Goal: Task Accomplishment & Management: Manage account settings

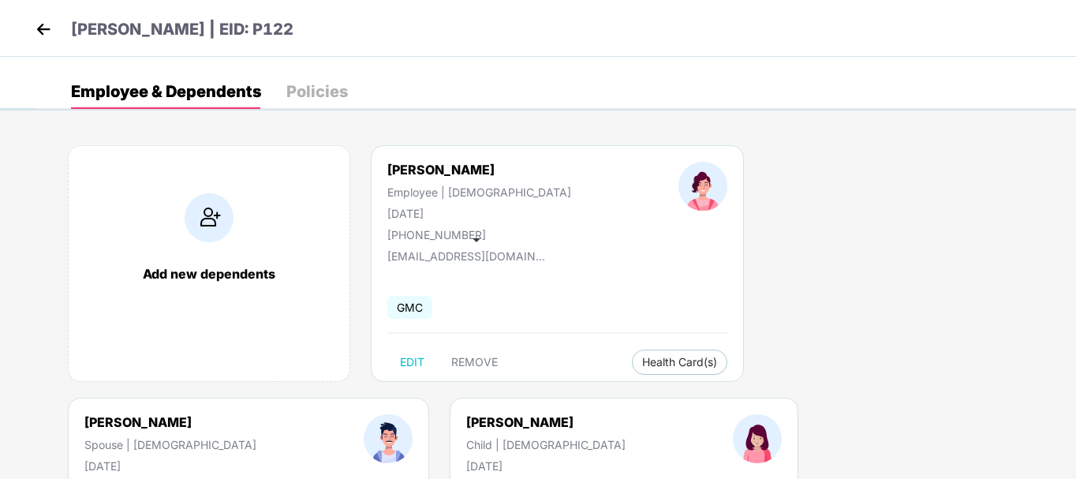
click at [39, 28] on img at bounding box center [44, 29] width 24 height 24
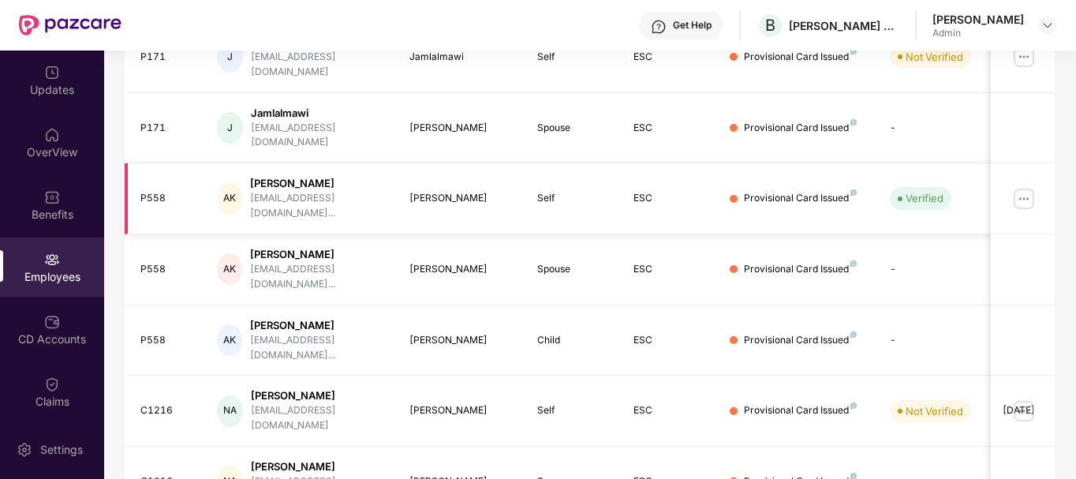
scroll to position [491, 0]
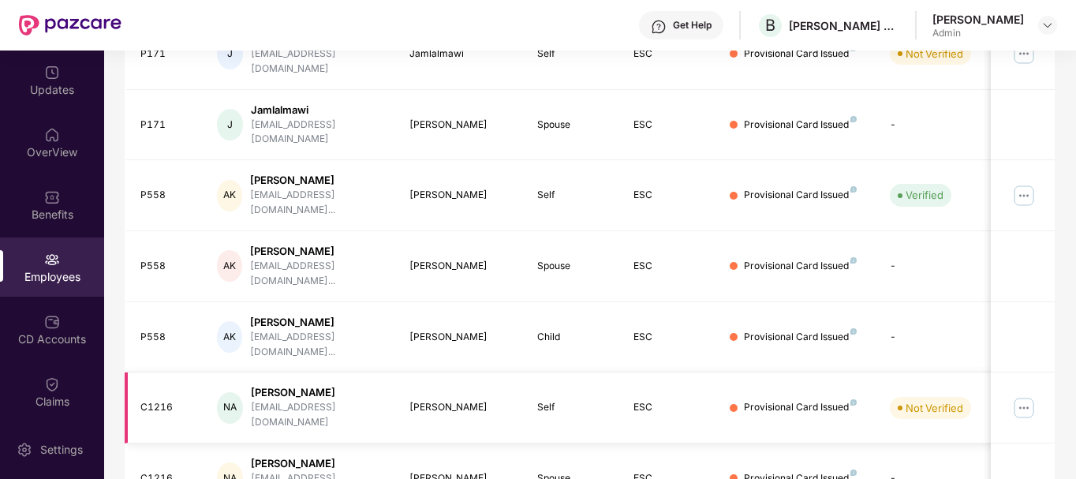
click at [1025, 395] on img at bounding box center [1024, 407] width 25 height 25
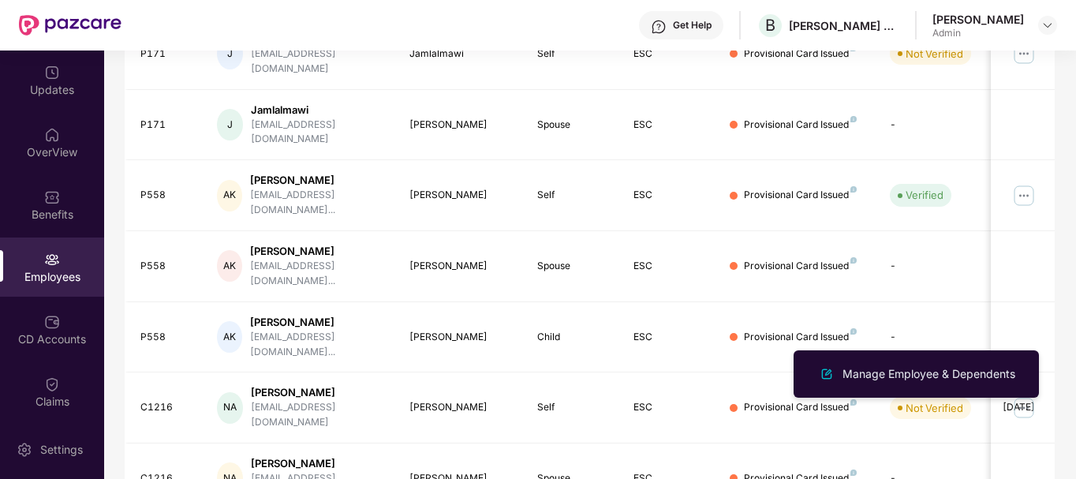
drag, startPoint x: 884, startPoint y: 372, endPoint x: 623, endPoint y: 325, distance: 265.3
click at [883, 372] on div "Manage Employee & Dependents" at bounding box center [929, 373] width 179 height 17
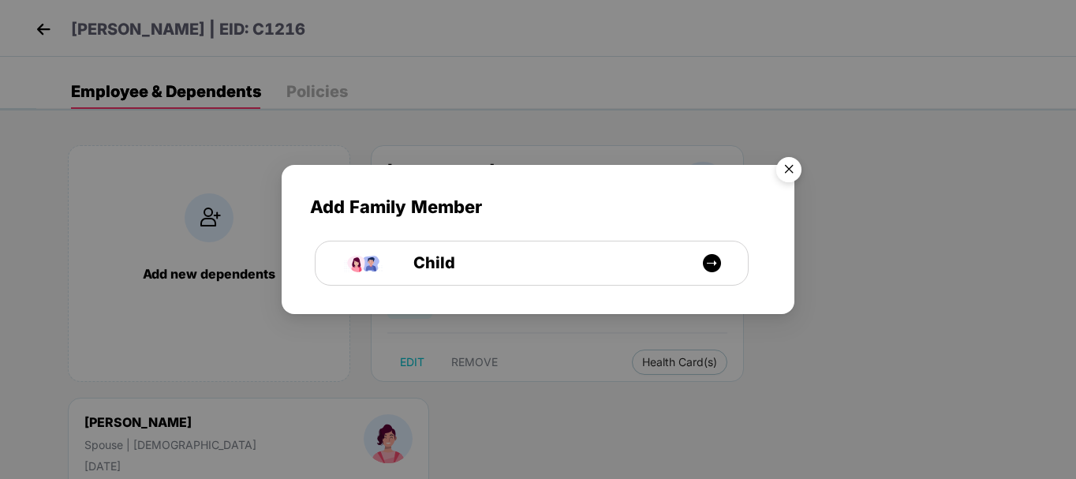
click at [790, 168] on img "Close" at bounding box center [789, 172] width 44 height 44
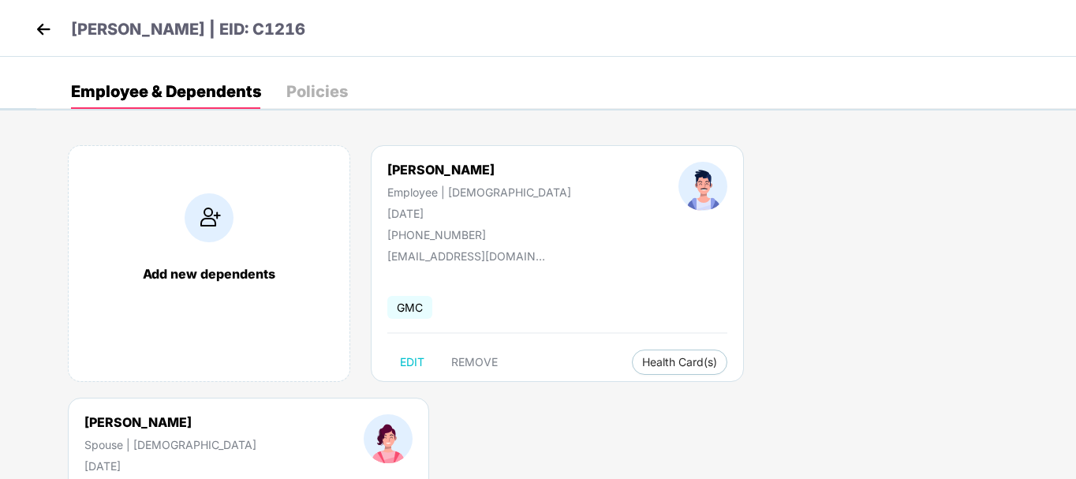
click at [324, 91] on div "Policies" at bounding box center [317, 92] width 62 height 16
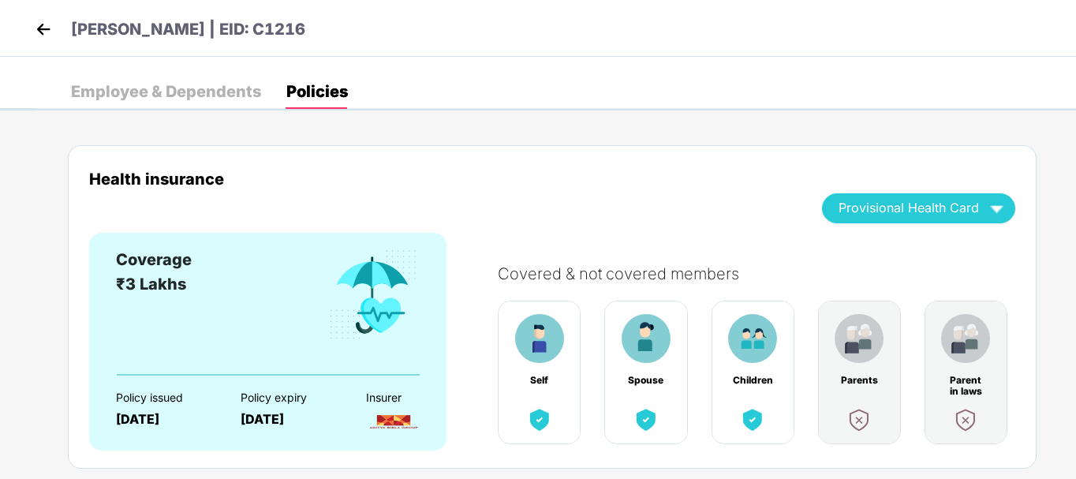
scroll to position [42, 0]
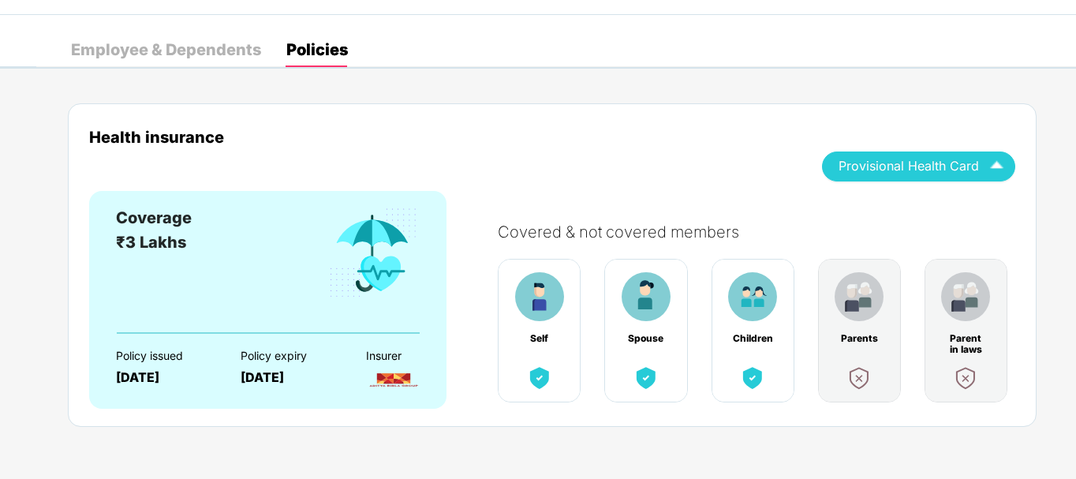
click at [994, 163] on img "button" at bounding box center [997, 166] width 28 height 28
click at [997, 215] on img at bounding box center [998, 216] width 16 height 16
click at [178, 48] on div "Employee & Dependents" at bounding box center [166, 50] width 190 height 16
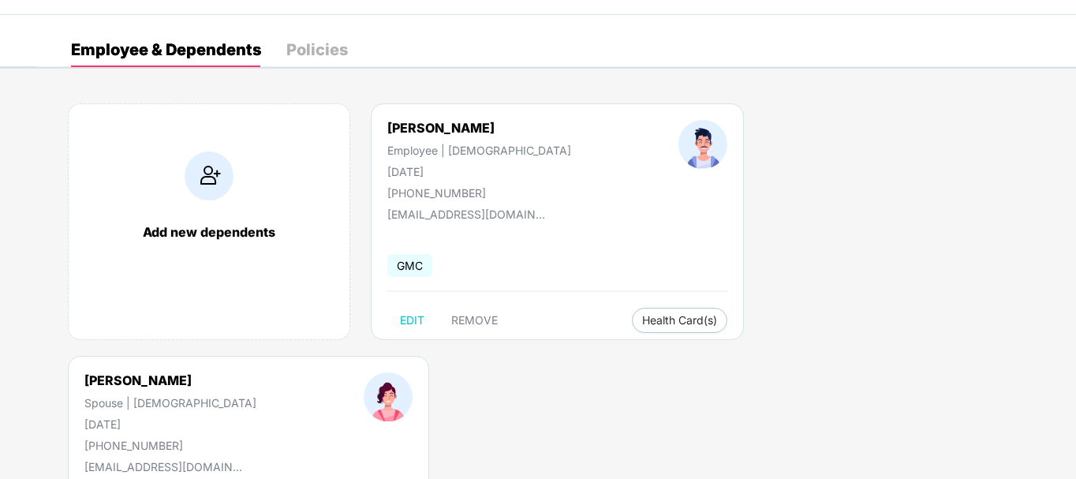
scroll to position [0, 0]
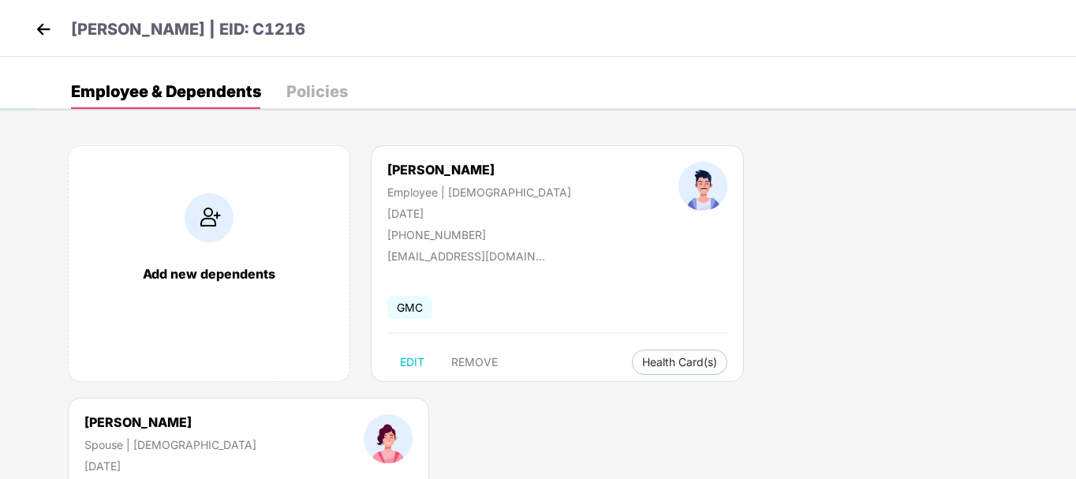
click at [45, 32] on img at bounding box center [44, 29] width 24 height 24
